Goal: Task Accomplishment & Management: Use online tool/utility

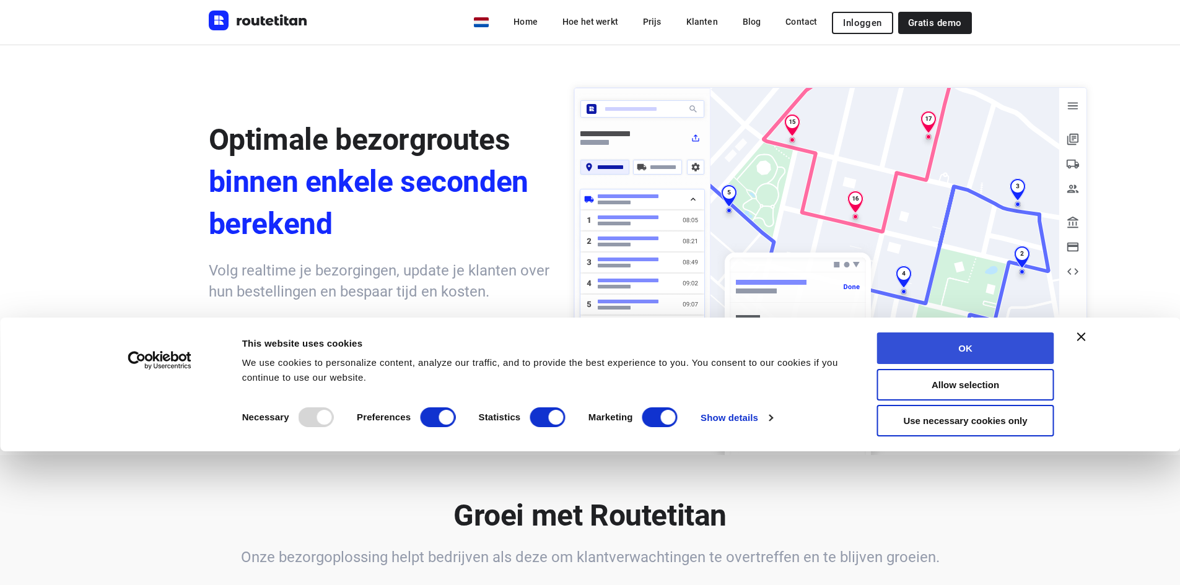
click at [981, 357] on button "OK" at bounding box center [965, 349] width 177 height 32
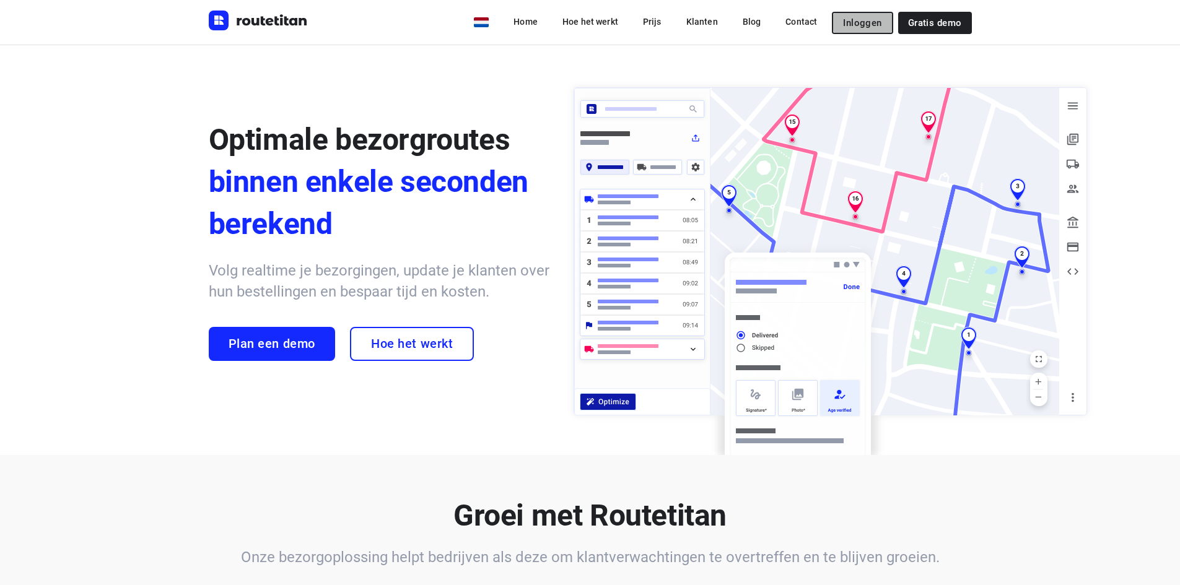
click at [874, 26] on span "Inloggen" at bounding box center [862, 23] width 38 height 10
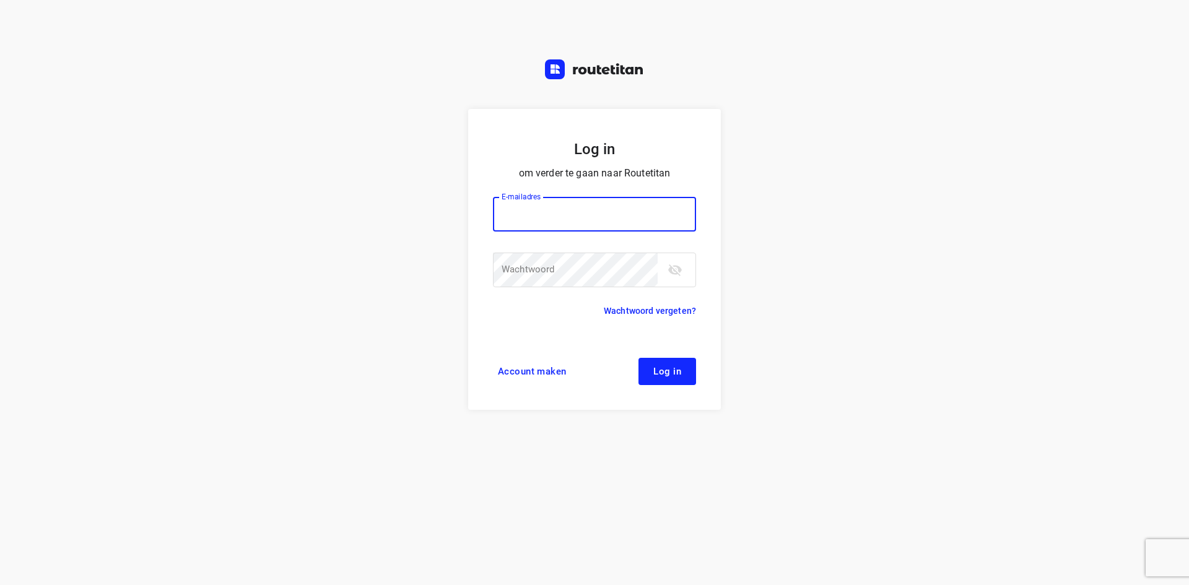
click at [585, 206] on input "email" at bounding box center [594, 214] width 203 height 35
type input "[PERSON_NAME][EMAIL_ADDRESS][DOMAIN_NAME]"
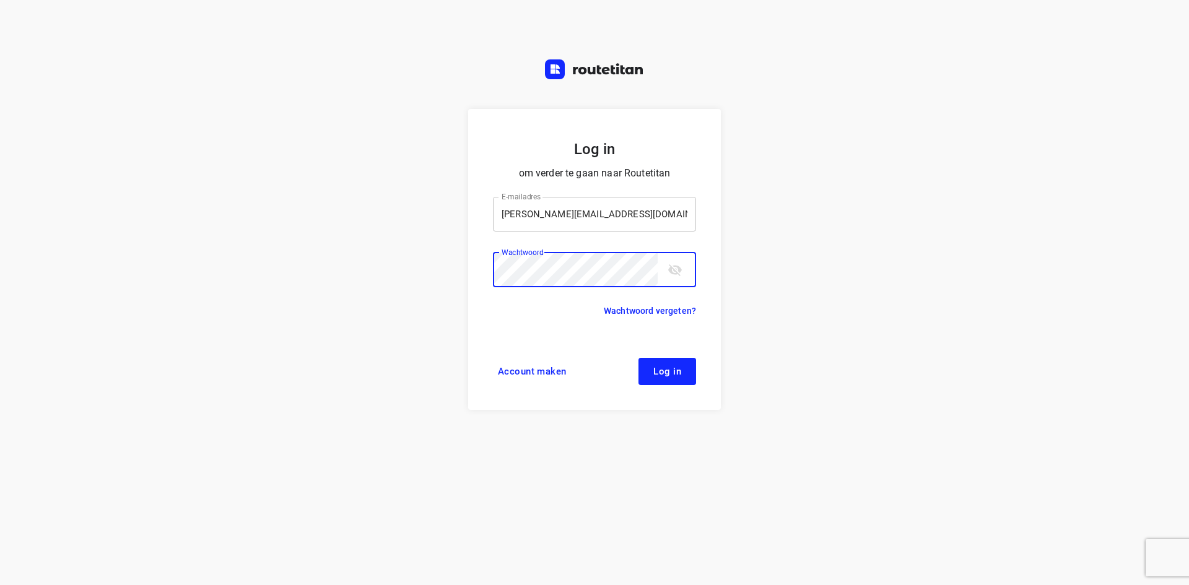
click at [639, 358] on button "Log in" at bounding box center [668, 371] width 58 height 27
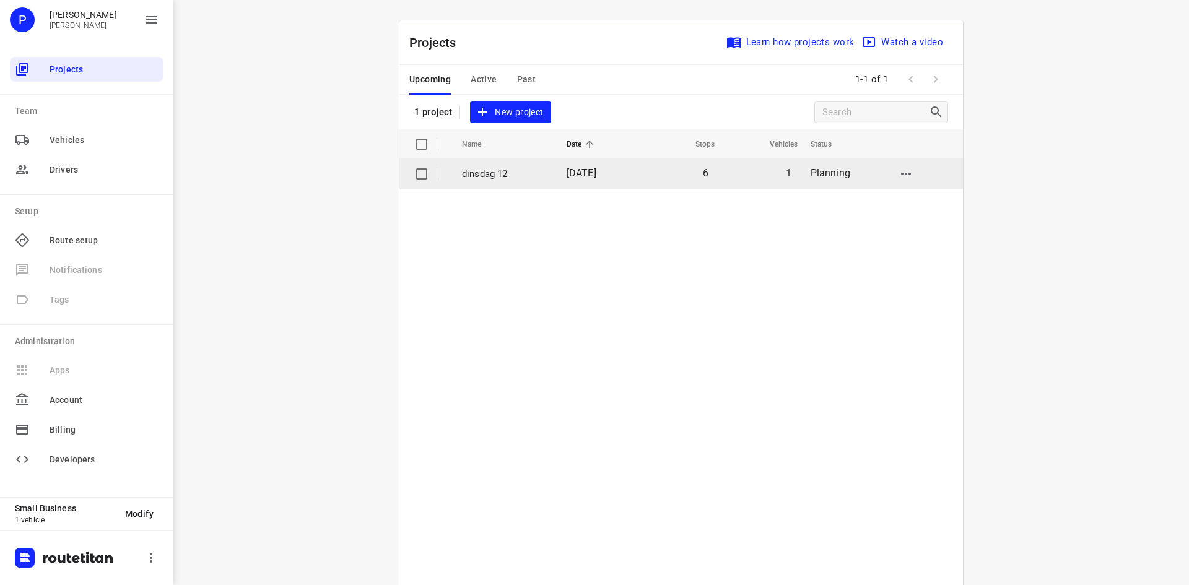
click at [494, 173] on p "dinsdag 12" at bounding box center [505, 174] width 86 height 14
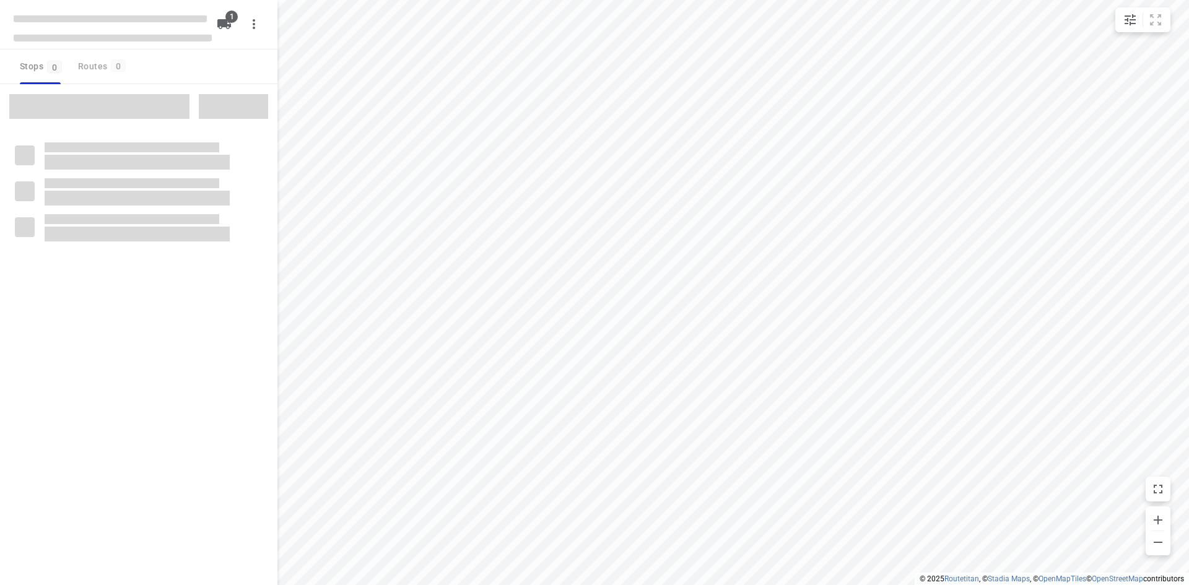
type input "distance"
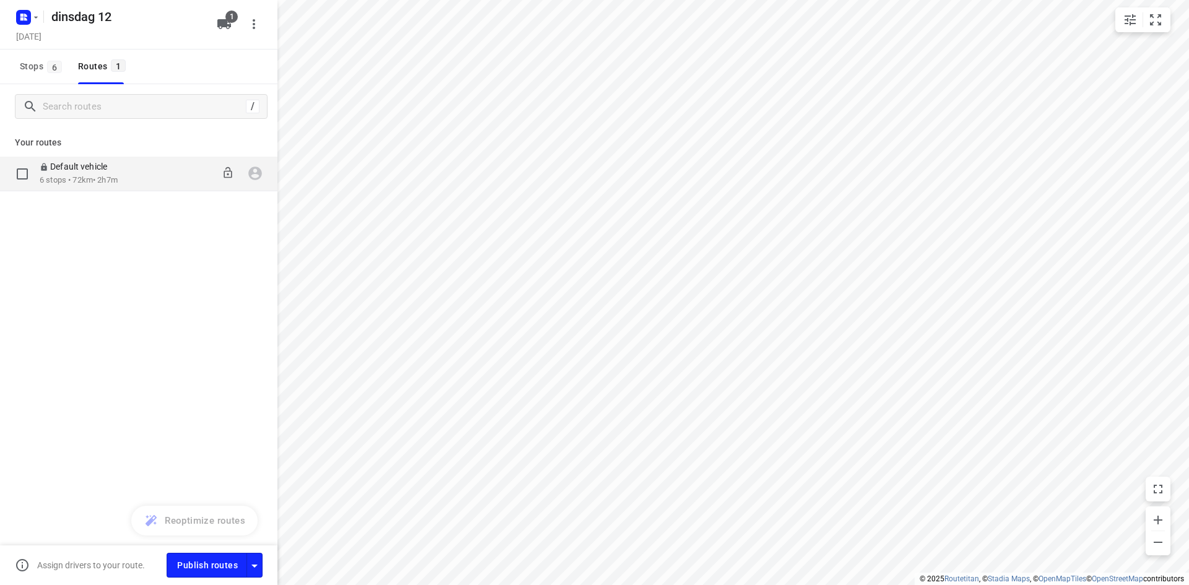
click at [99, 177] on p "6 stops • 72km • 2h7m" at bounding box center [80, 181] width 80 height 12
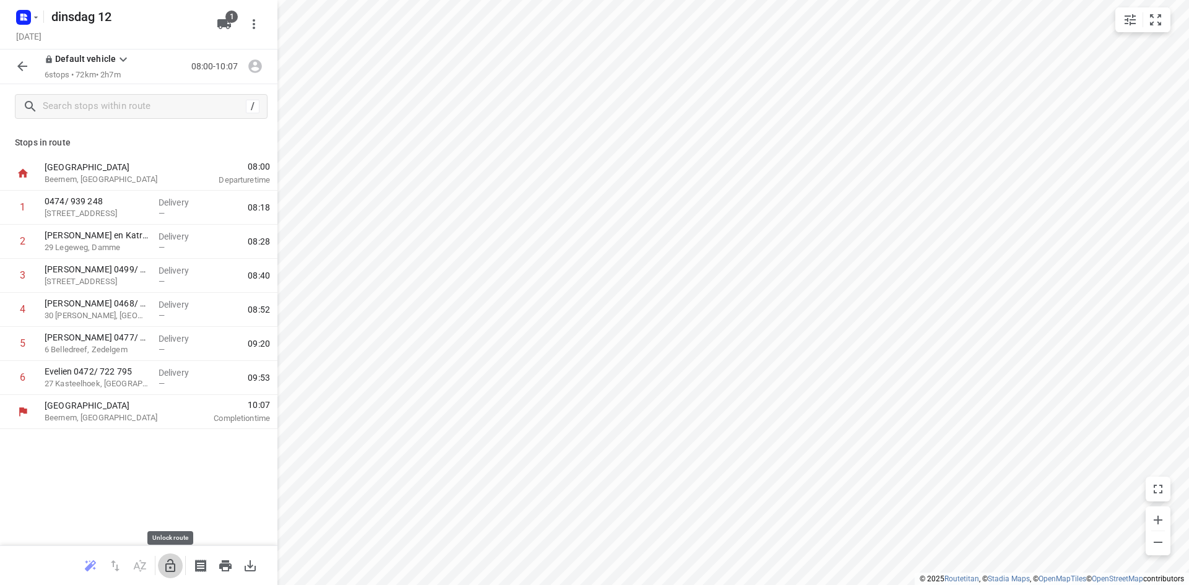
click at [172, 569] on icon "button" at bounding box center [170, 566] width 15 height 15
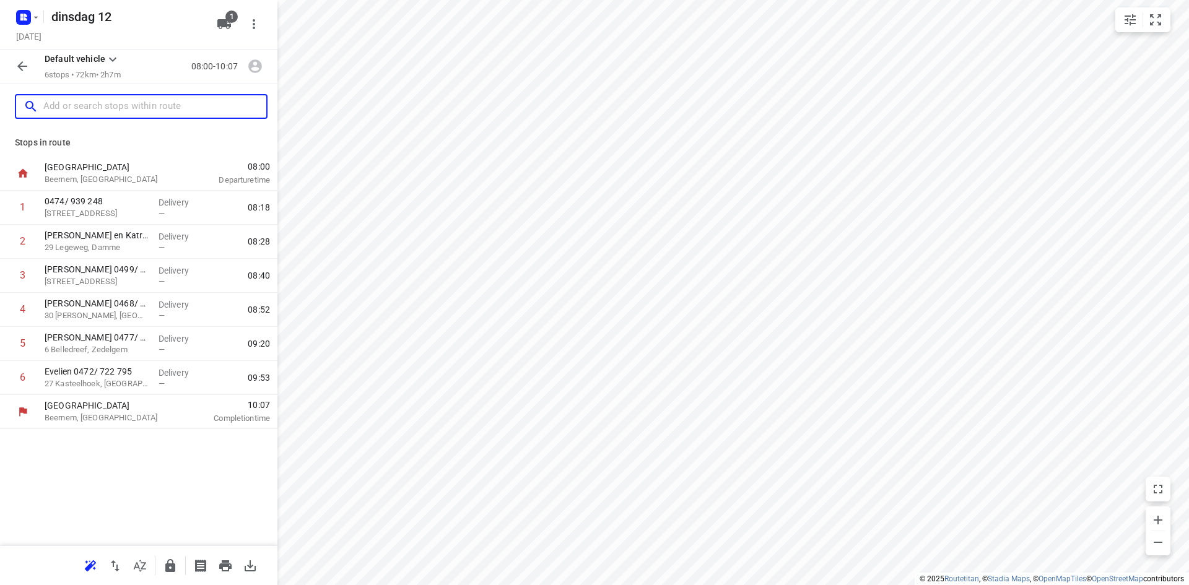
click at [82, 106] on input "text" at bounding box center [154, 106] width 223 height 19
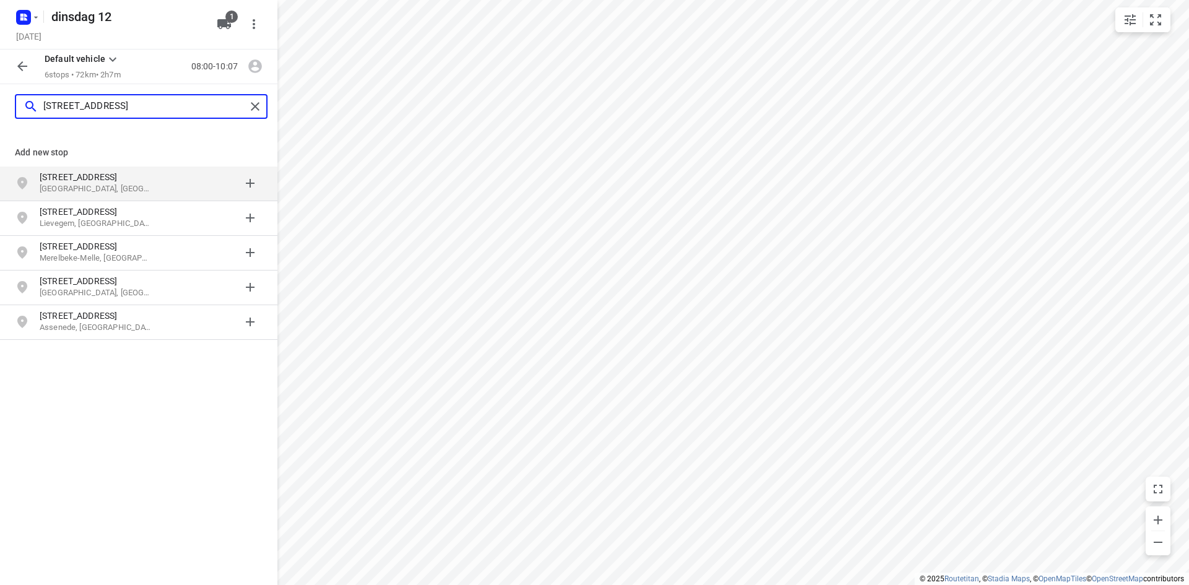
type input "kapellestraat 36 oost"
click at [71, 191] on p "Oostkamp, België" at bounding box center [97, 189] width 114 height 12
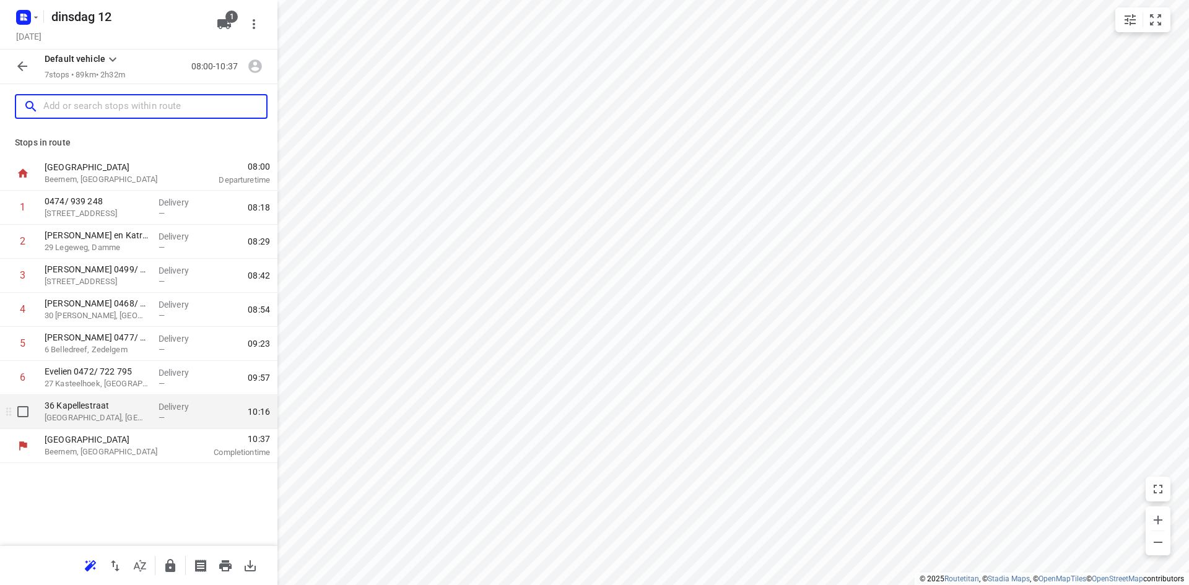
click at [102, 421] on p "Oostkamp, Belgium" at bounding box center [97, 418] width 104 height 12
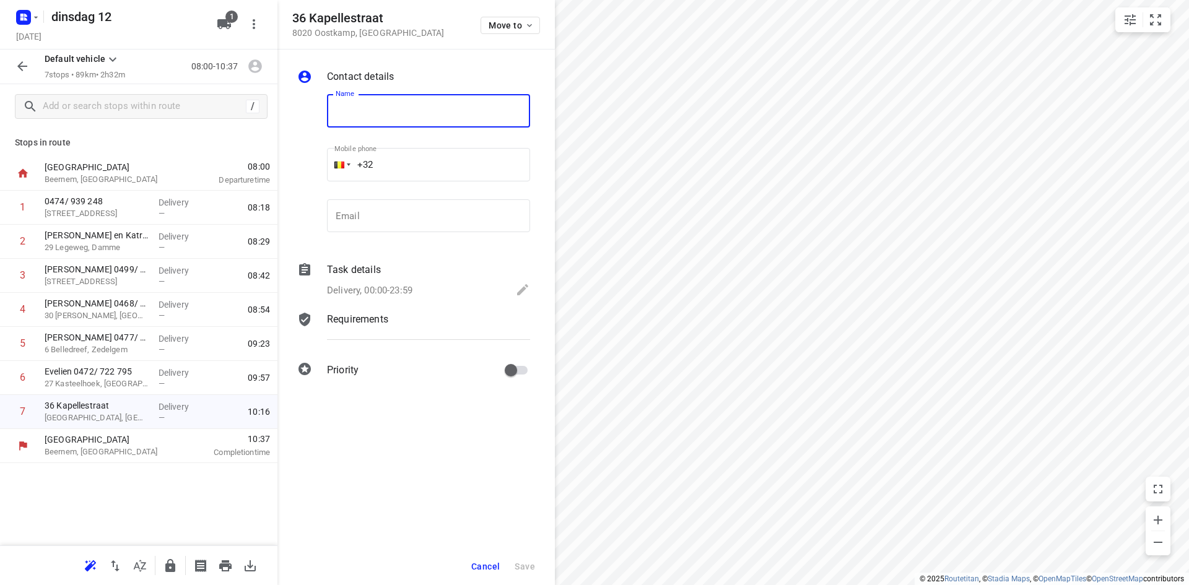
click at [356, 115] on input "text" at bounding box center [428, 110] width 203 height 33
type input "Ellen 0494/ 048 797"
click at [523, 566] on span "Save" at bounding box center [525, 567] width 20 height 10
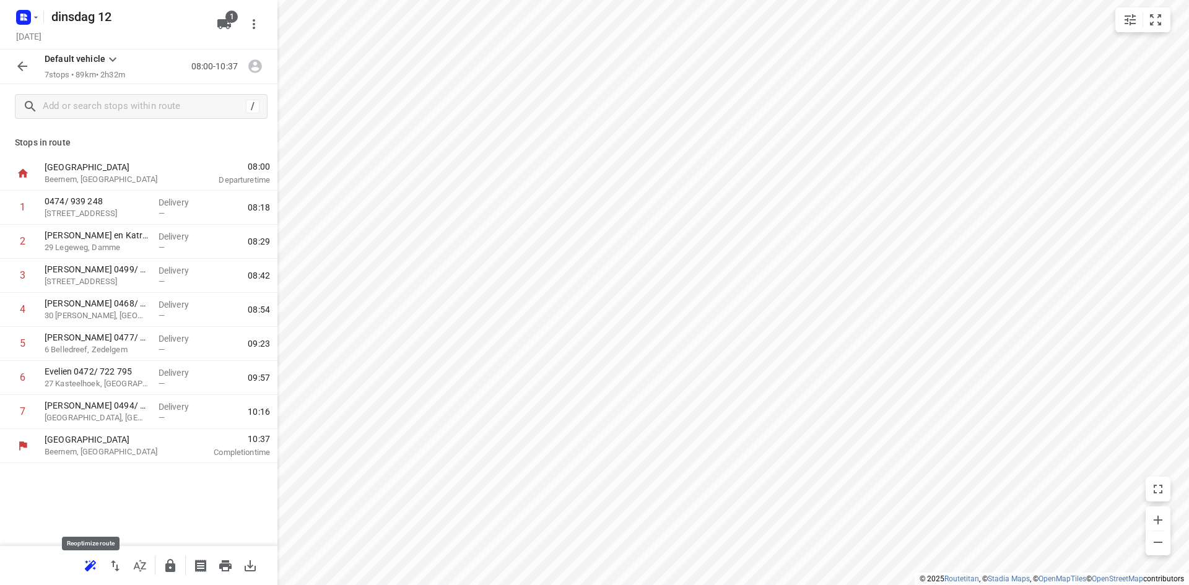
click at [83, 564] on icon "button" at bounding box center [90, 566] width 15 height 15
click at [169, 565] on icon "button" at bounding box center [170, 565] width 10 height 13
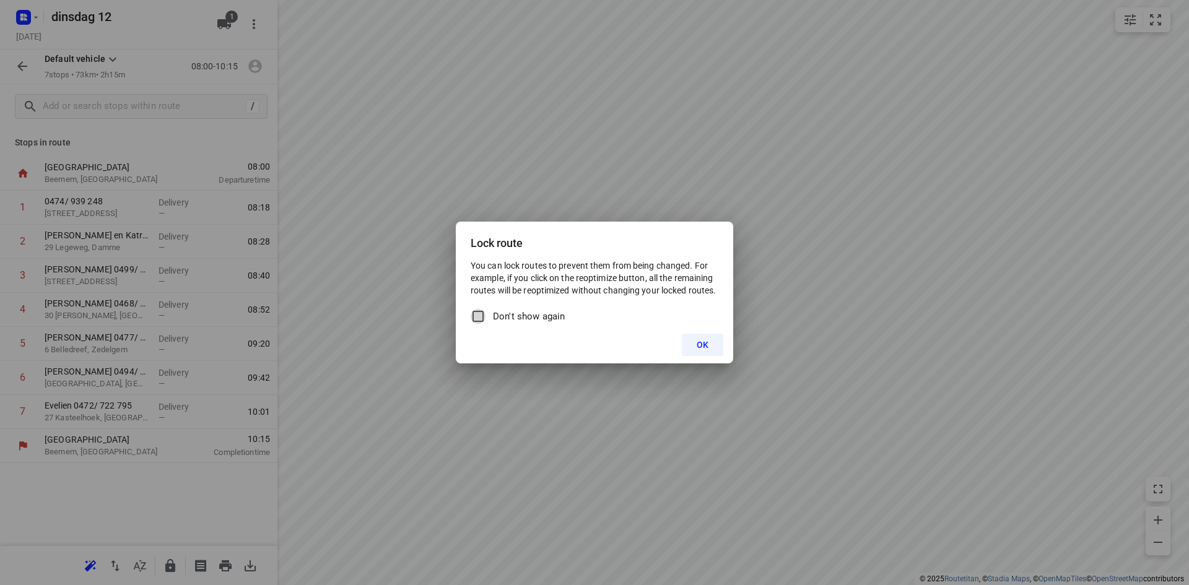
click at [478, 317] on input "Don't show again" at bounding box center [478, 316] width 15 height 15
checkbox input "true"
click at [703, 348] on span "OK" at bounding box center [703, 345] width 12 height 10
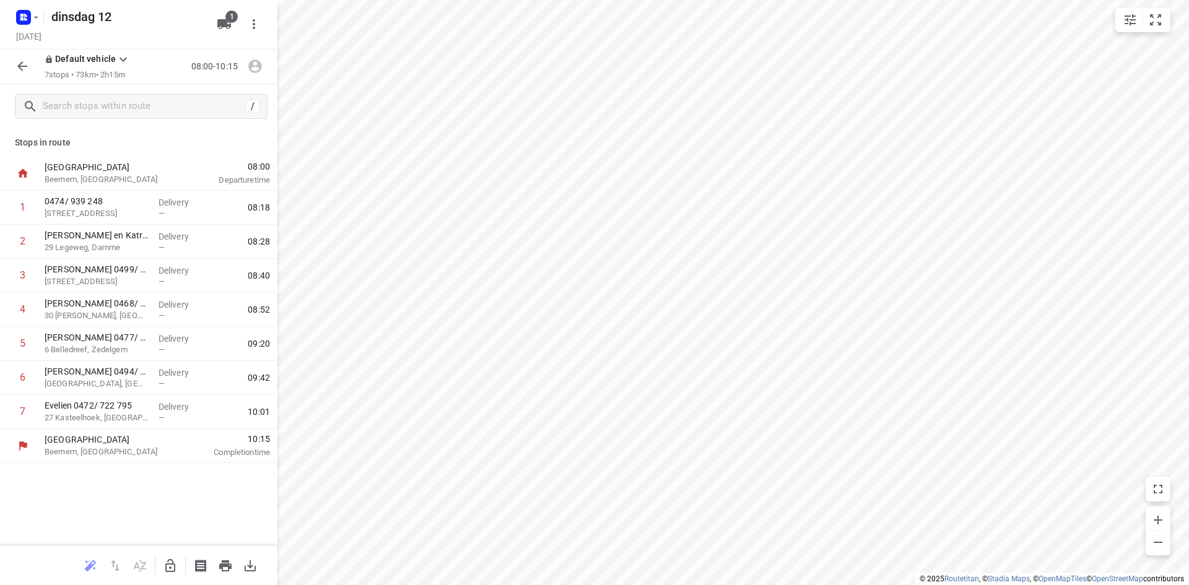
click at [11, 73] on div at bounding box center [22, 66] width 25 height 25
click at [25, 59] on icon "button" at bounding box center [22, 66] width 15 height 15
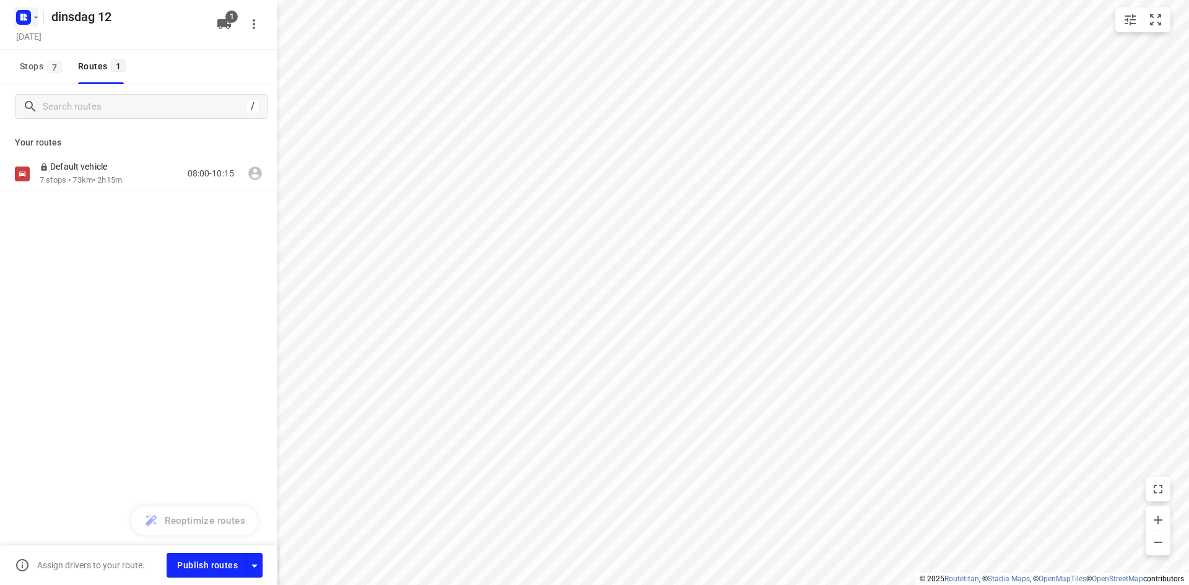
click at [33, 22] on icon "button" at bounding box center [36, 17] width 10 height 10
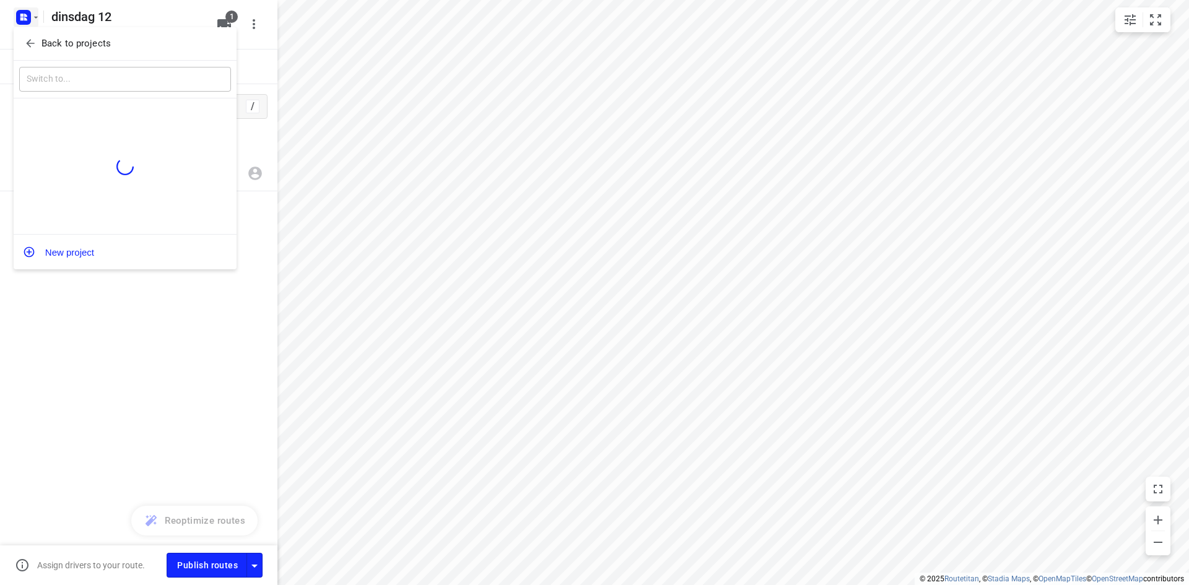
click at [35, 48] on icon "button" at bounding box center [30, 43] width 12 height 12
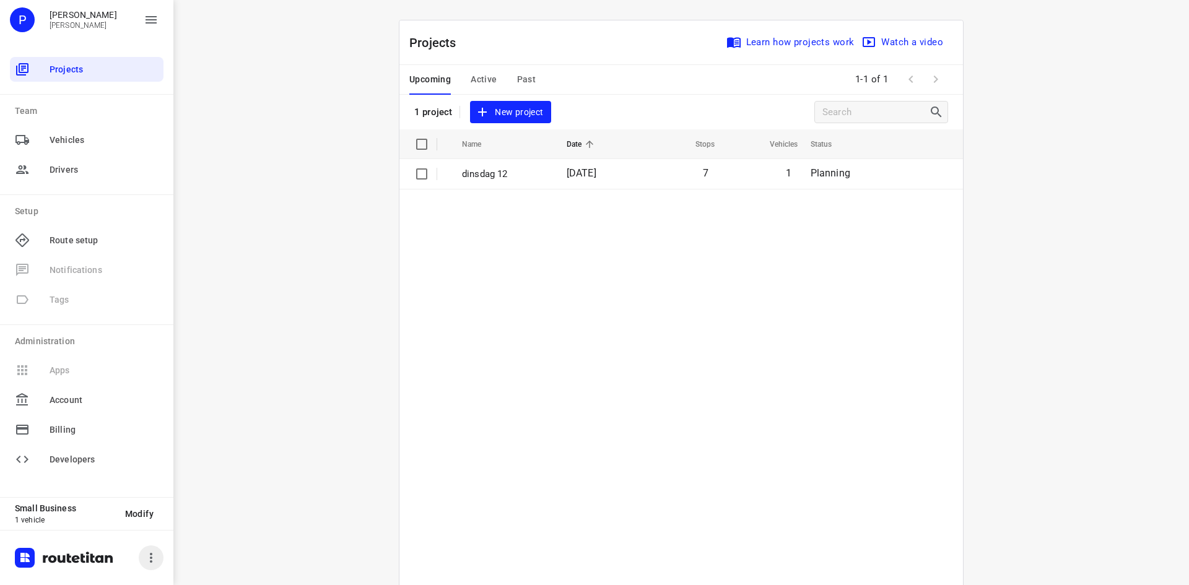
click at [152, 560] on icon "button" at bounding box center [151, 558] width 15 height 15
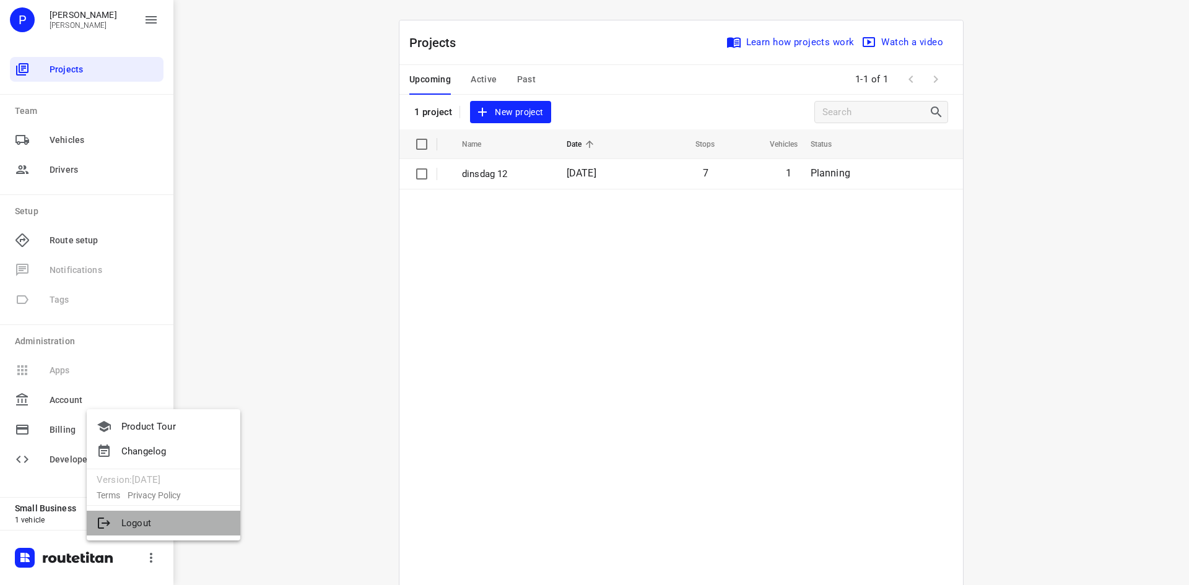
click at [129, 527] on li "Logout" at bounding box center [164, 523] width 154 height 25
